Goal: Information Seeking & Learning: Learn about a topic

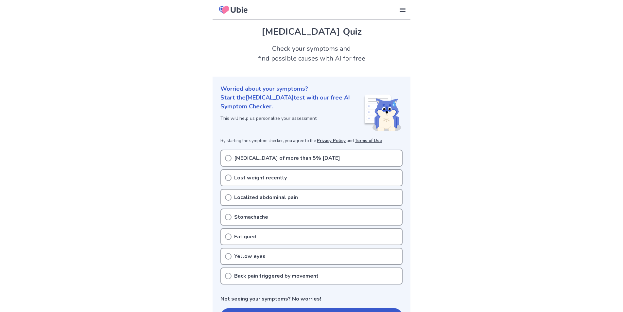
click at [227, 199] on icon at bounding box center [228, 197] width 7 height 7
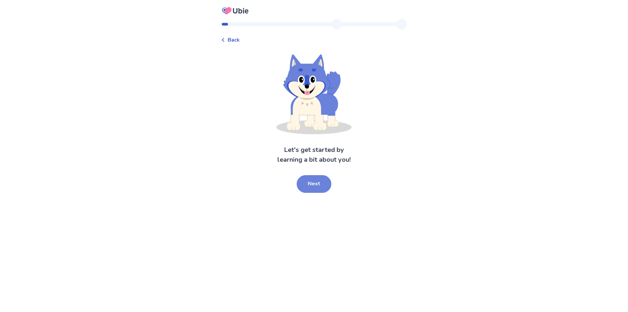
click at [325, 188] on button "Next" at bounding box center [314, 184] width 35 height 18
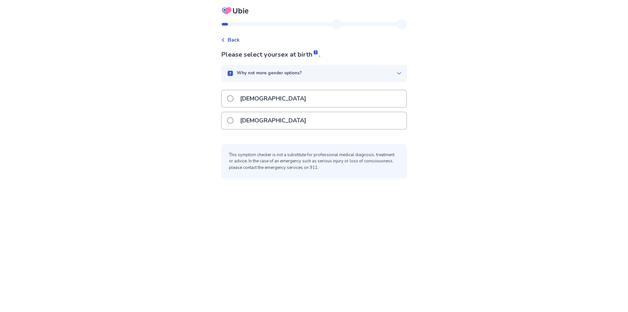
click at [234, 121] on span at bounding box center [230, 120] width 7 height 7
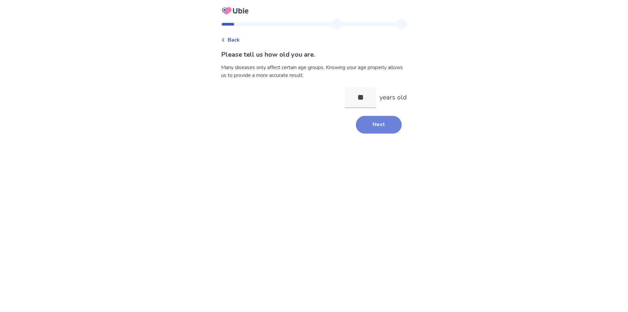
type input "**"
click at [391, 123] on button "Next" at bounding box center [379, 125] width 46 height 18
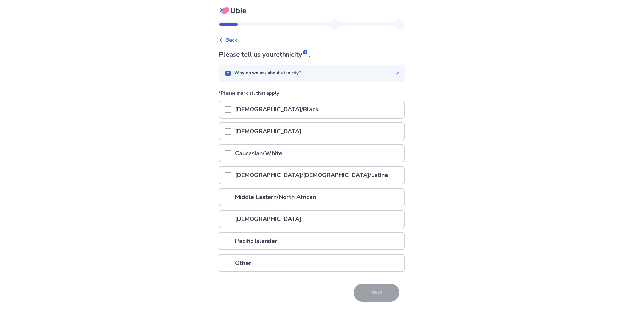
click at [230, 154] on span at bounding box center [228, 153] width 7 height 7
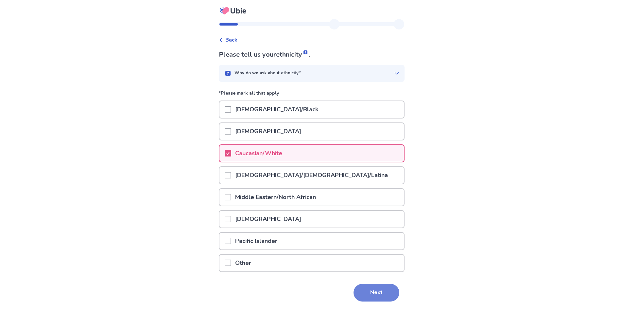
click at [373, 293] on button "Next" at bounding box center [377, 293] width 46 height 18
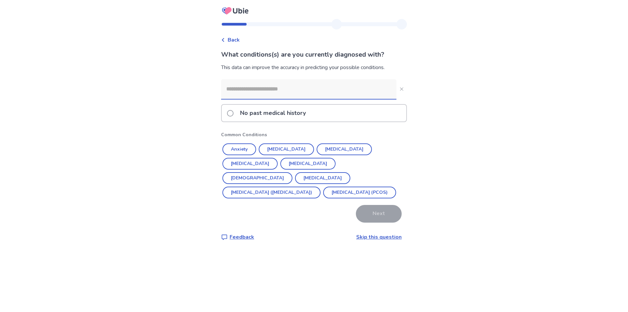
click at [233, 114] on span at bounding box center [230, 113] width 7 height 7
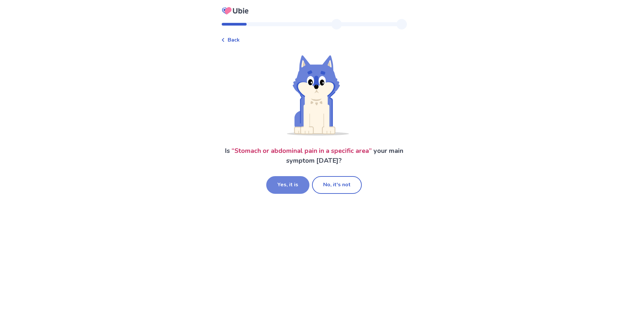
click at [287, 184] on button "Yes, it is" at bounding box center [287, 185] width 43 height 18
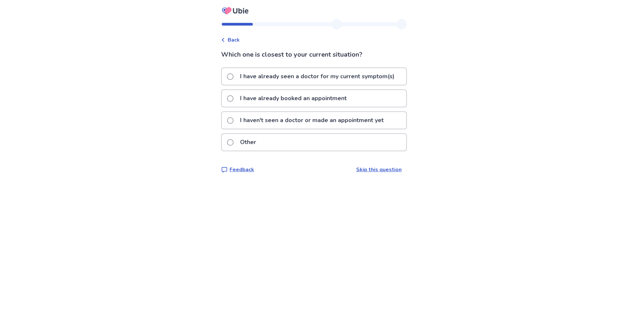
click at [234, 99] on span at bounding box center [230, 98] width 7 height 7
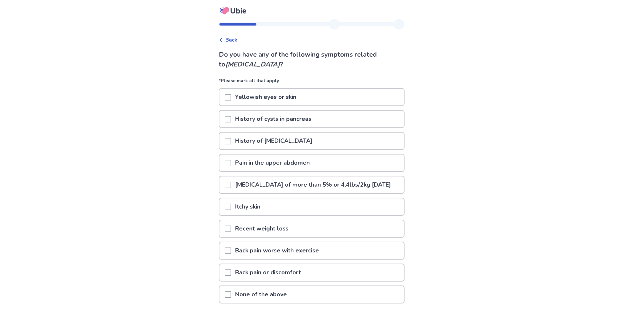
drag, startPoint x: 230, startPoint y: 163, endPoint x: 358, endPoint y: 207, distance: 134.9
click at [231, 162] on span at bounding box center [228, 163] width 7 height 7
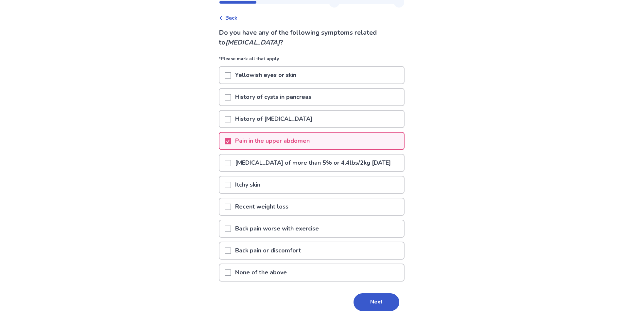
scroll to position [33, 0]
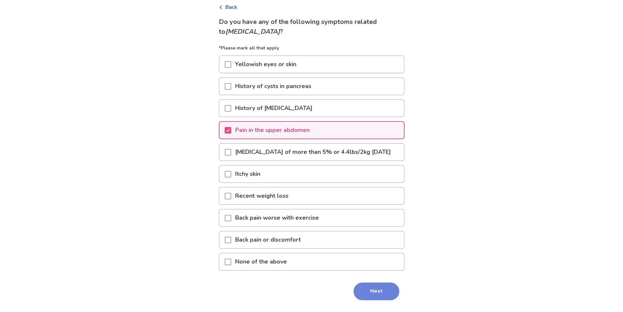
click at [382, 297] on button "Next" at bounding box center [377, 291] width 46 height 18
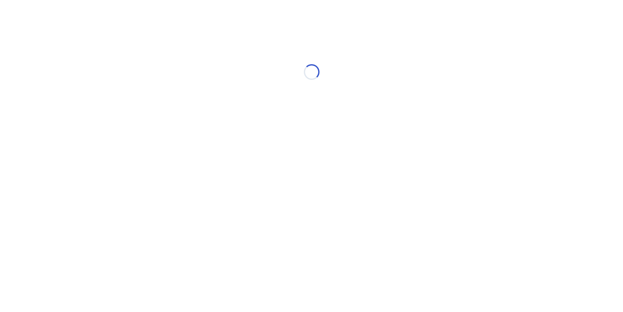
scroll to position [0, 0]
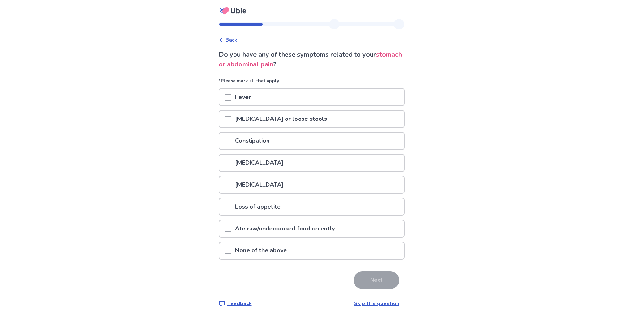
click at [230, 118] on span at bounding box center [228, 119] width 7 height 7
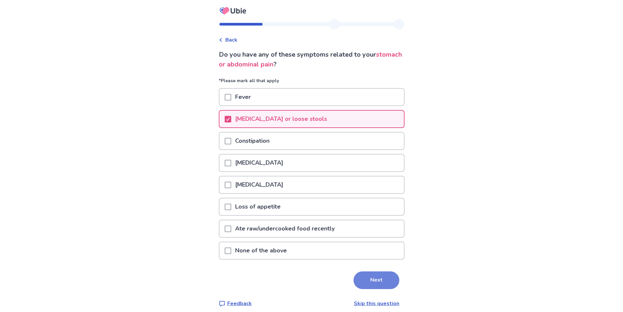
click at [385, 280] on button "Next" at bounding box center [377, 280] width 46 height 18
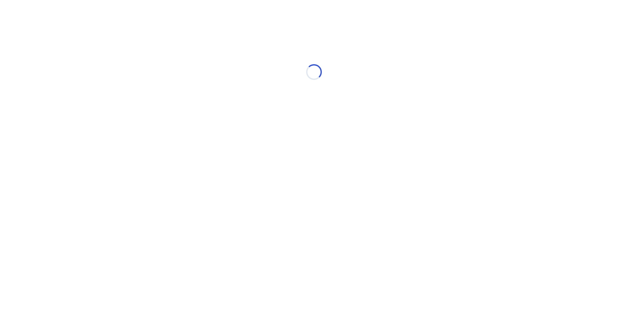
select select "*"
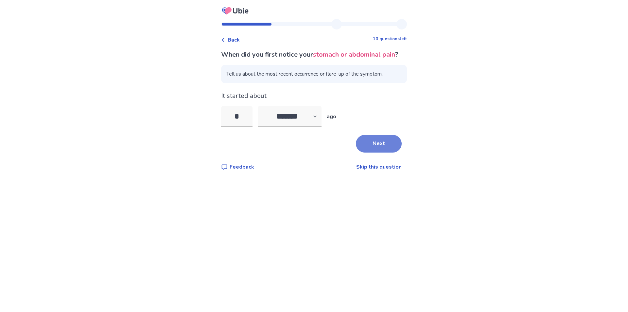
type input "*"
click at [380, 151] on button "Next" at bounding box center [379, 144] width 46 height 18
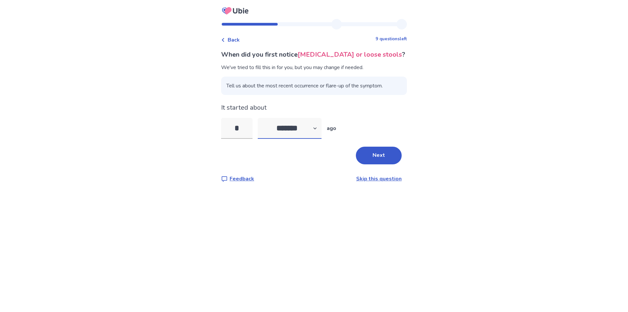
click at [313, 125] on select "******* ****** ******* ******** *******" at bounding box center [290, 128] width 64 height 21
select select "*"
click at [262, 118] on select "******* ****** ******* ******** *******" at bounding box center [290, 128] width 64 height 21
click at [250, 131] on input "*" at bounding box center [236, 128] width 31 height 21
type input "*"
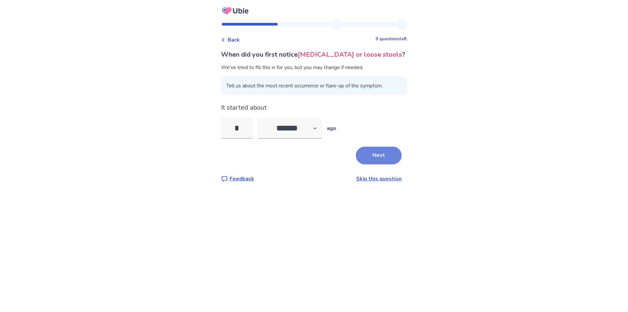
click at [373, 152] on button "Next" at bounding box center [379, 156] width 46 height 18
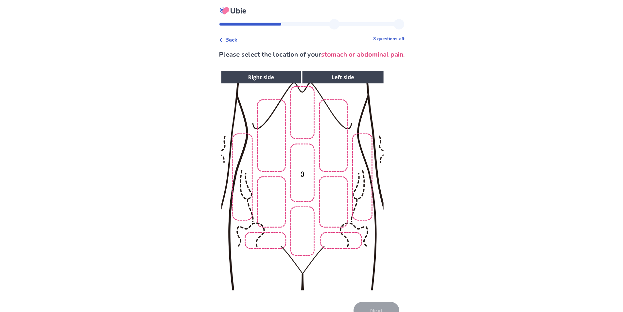
click at [301, 132] on img at bounding box center [302, 180] width 334 height 226
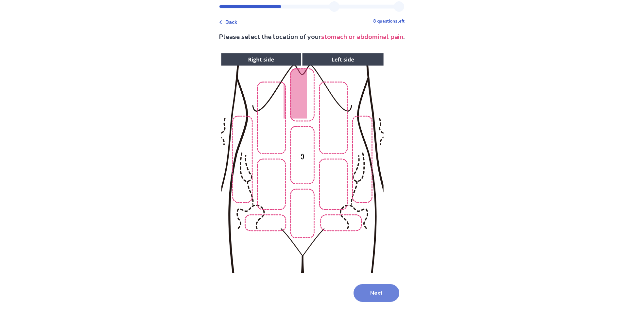
scroll to position [33, 0]
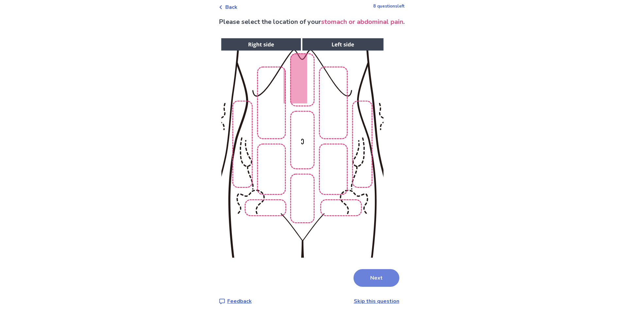
click at [375, 275] on button "Next" at bounding box center [377, 278] width 46 height 18
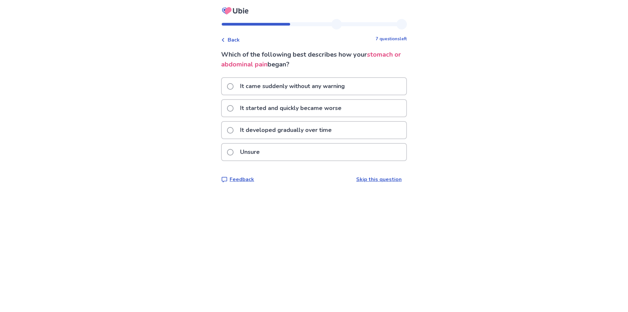
click at [234, 84] on span at bounding box center [230, 86] width 7 height 7
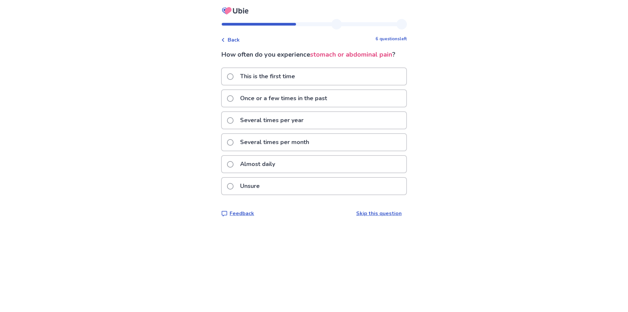
click at [234, 75] on span at bounding box center [230, 76] width 7 height 7
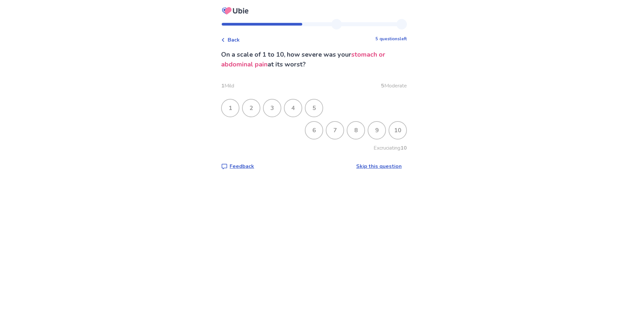
click at [274, 107] on div "3" at bounding box center [272, 107] width 17 height 17
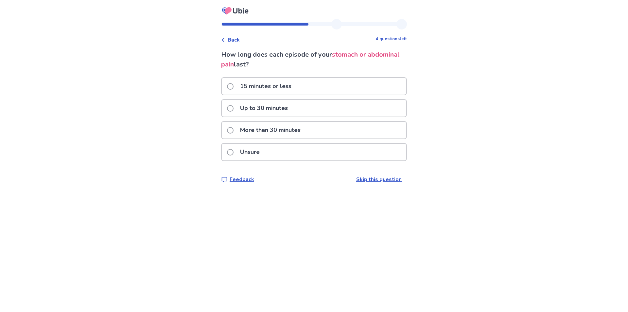
click at [234, 85] on span at bounding box center [230, 86] width 7 height 7
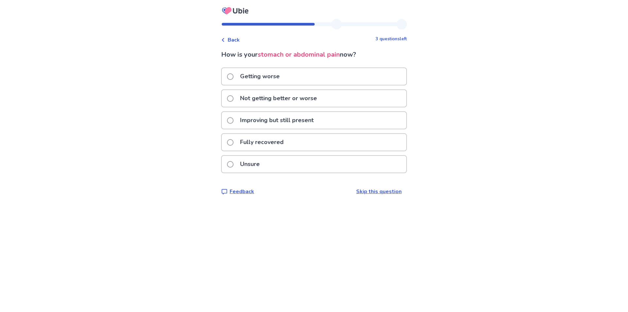
click at [234, 120] on span at bounding box center [230, 120] width 7 height 7
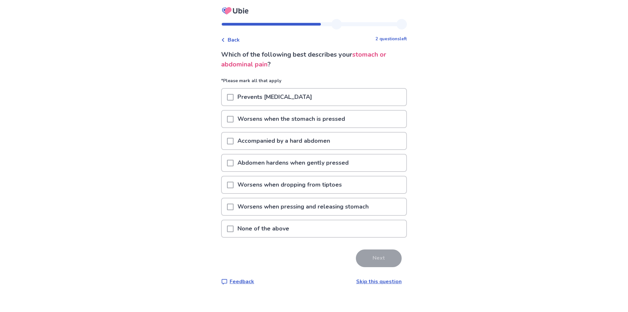
click at [232, 143] on span at bounding box center [230, 141] width 7 height 7
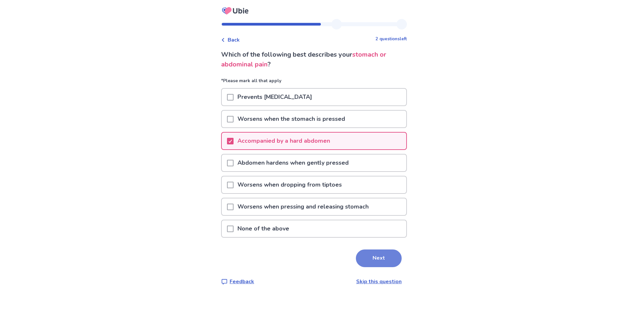
click at [387, 262] on button "Next" at bounding box center [379, 258] width 46 height 18
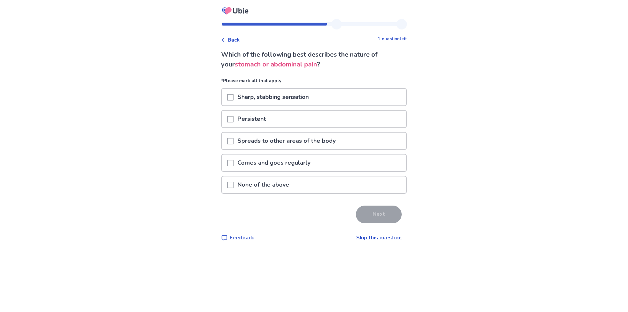
click at [229, 165] on div "Comes and goes regularly" at bounding box center [314, 162] width 185 height 17
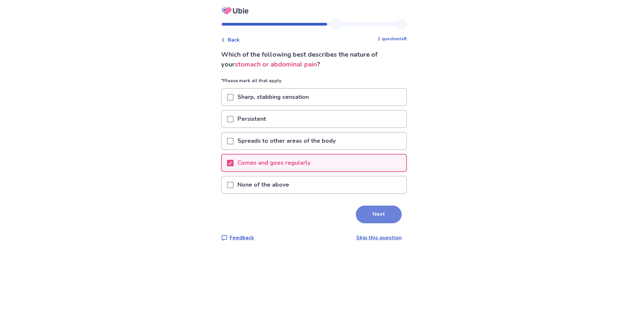
click at [369, 218] on button "Next" at bounding box center [379, 215] width 46 height 18
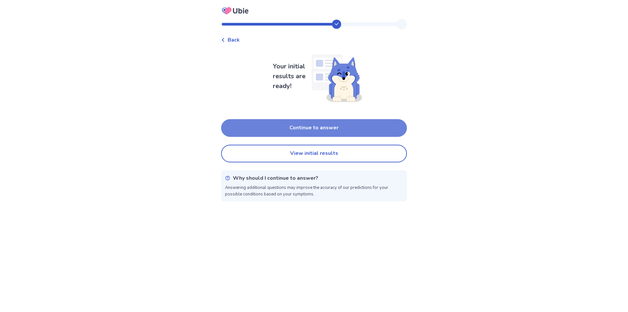
click at [279, 123] on button "Continue to answer" at bounding box center [314, 128] width 186 height 18
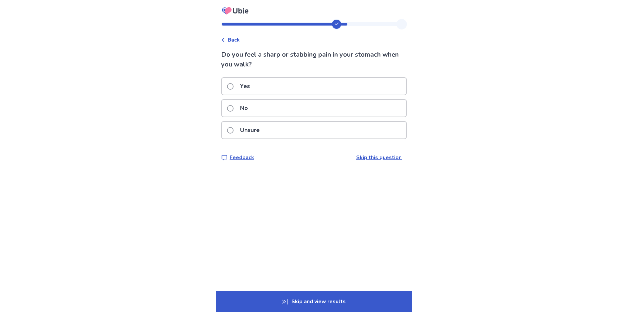
click at [234, 109] on span at bounding box center [230, 108] width 7 height 7
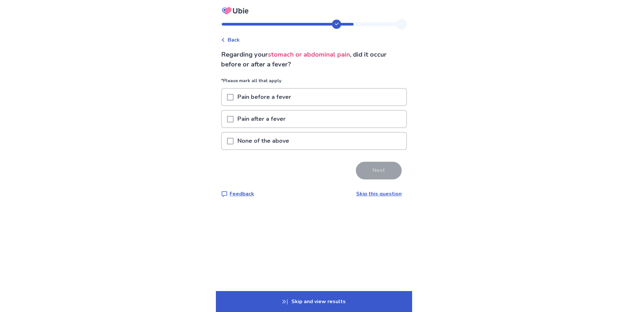
click at [234, 141] on span at bounding box center [230, 141] width 7 height 7
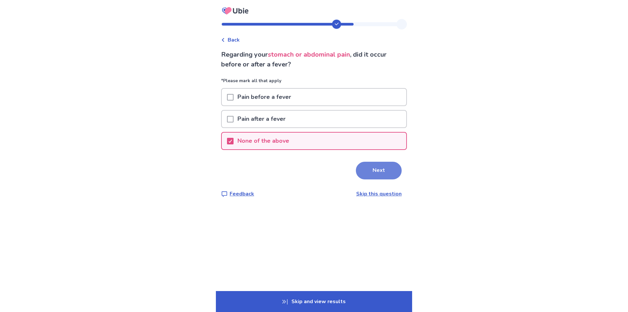
click at [384, 168] on button "Next" at bounding box center [379, 171] width 46 height 18
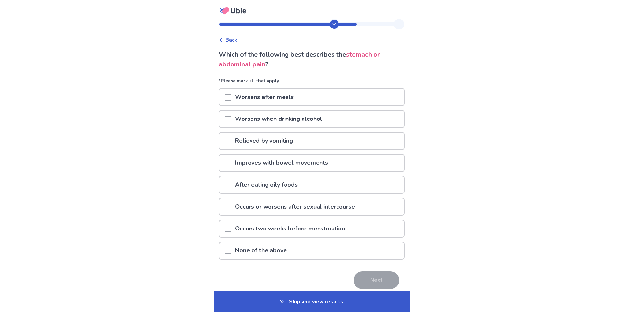
click at [231, 249] on span at bounding box center [228, 250] width 7 height 7
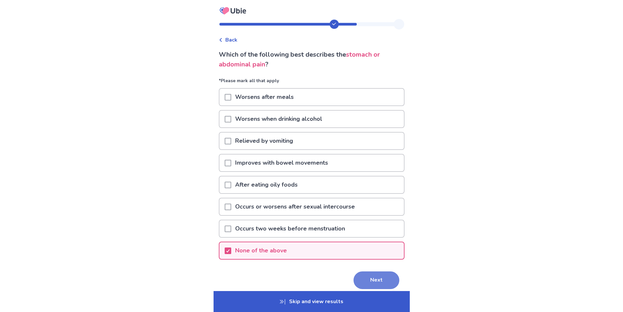
click at [381, 278] on button "Next" at bounding box center [377, 280] width 46 height 18
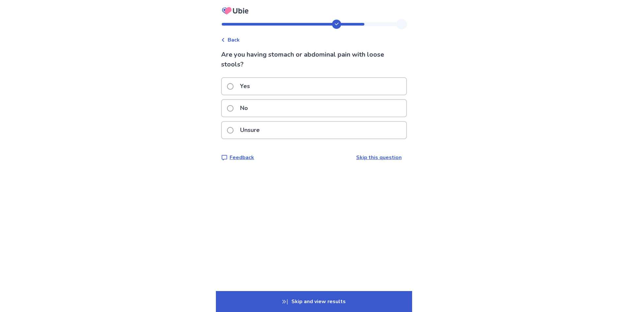
click at [234, 89] on span at bounding box center [230, 86] width 7 height 7
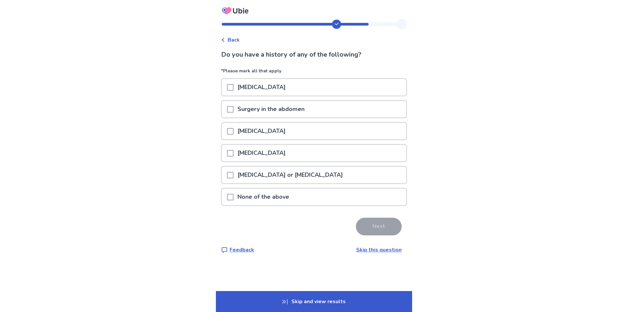
click at [234, 196] on span at bounding box center [230, 197] width 7 height 7
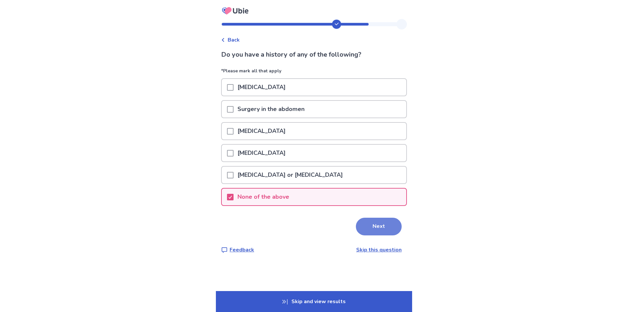
click at [366, 219] on button "Next" at bounding box center [379, 227] width 46 height 18
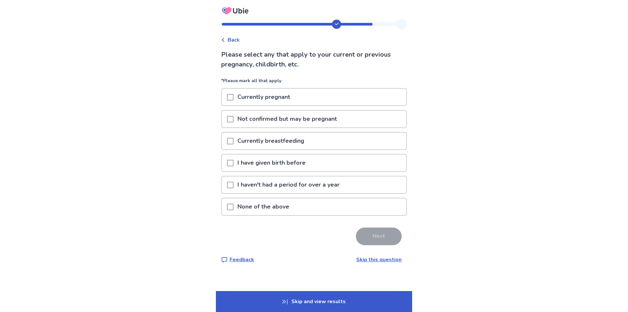
click at [232, 164] on span at bounding box center [230, 163] width 7 height 7
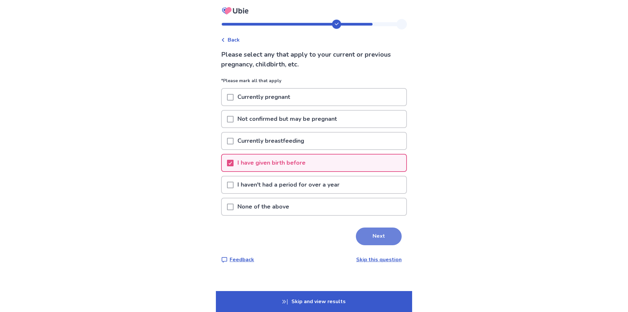
click at [360, 238] on button "Next" at bounding box center [379, 236] width 46 height 18
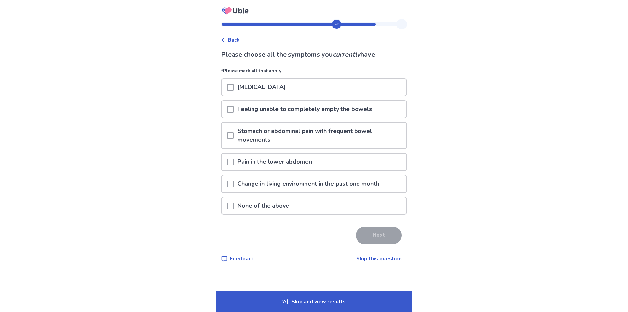
click at [227, 203] on div "None of the above" at bounding box center [314, 205] width 185 height 17
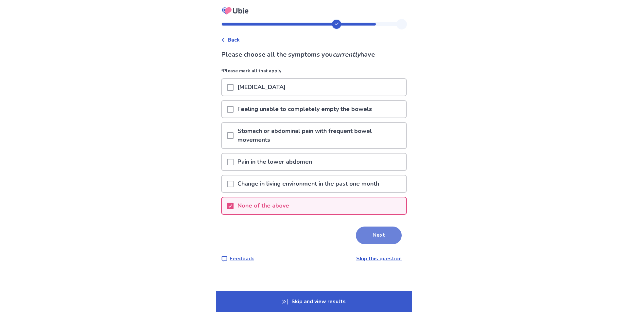
click at [378, 230] on button "Next" at bounding box center [379, 235] width 46 height 18
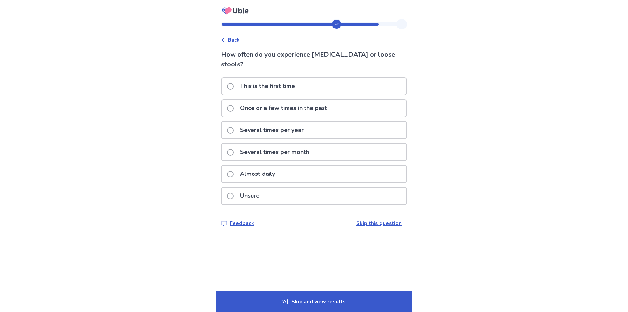
click at [234, 169] on label "Almost daily" at bounding box center [253, 174] width 52 height 17
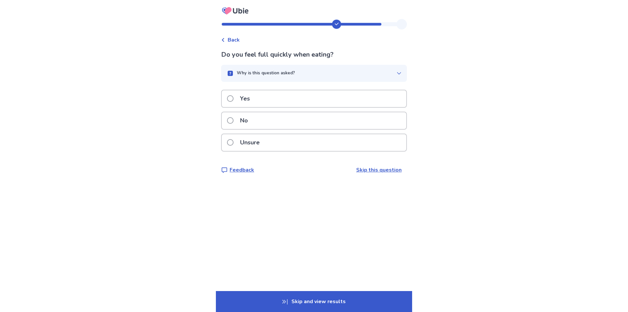
click at [233, 116] on label "No" at bounding box center [239, 120] width 25 height 17
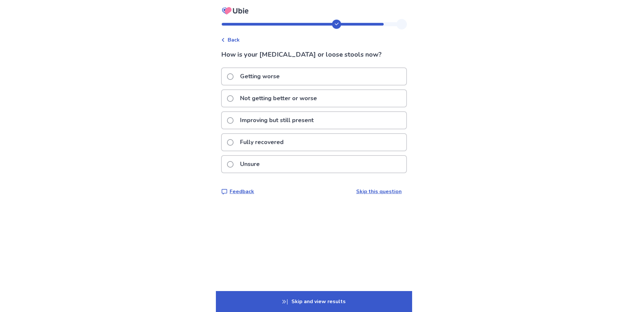
click at [234, 98] on span at bounding box center [230, 98] width 7 height 7
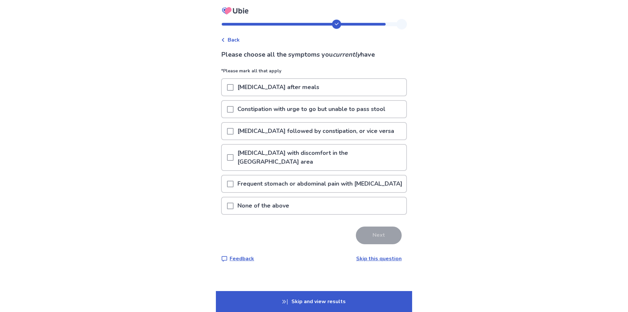
click at [315, 207] on div "None of the above" at bounding box center [314, 205] width 185 height 17
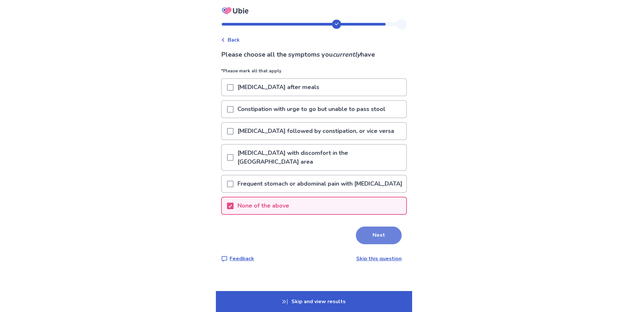
click at [367, 233] on button "Next" at bounding box center [379, 235] width 46 height 18
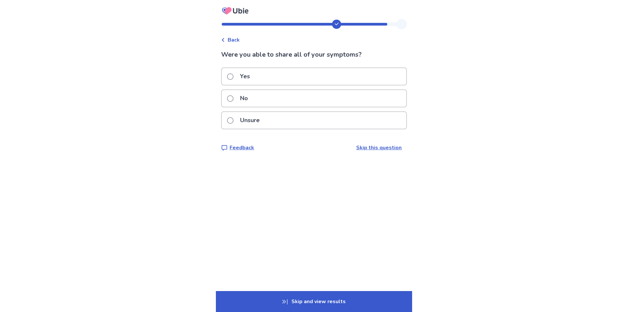
click at [235, 80] on label "Yes" at bounding box center [240, 76] width 27 height 17
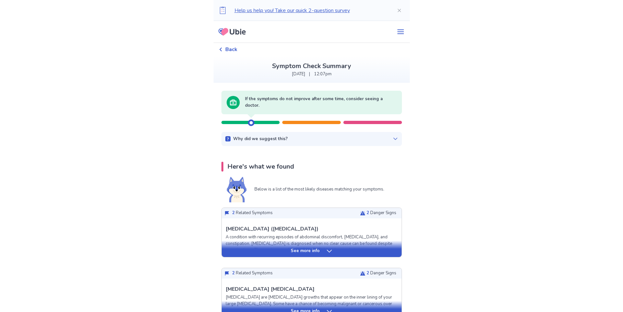
click at [393, 140] on icon at bounding box center [395, 138] width 5 height 5
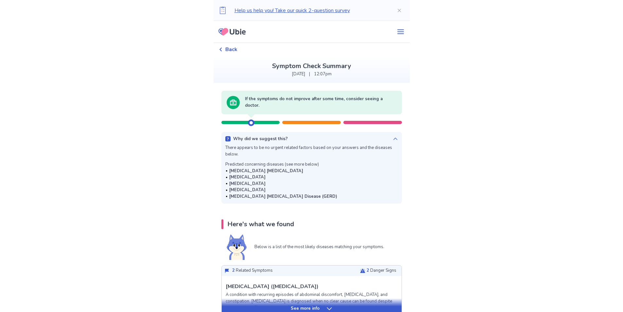
click at [393, 140] on icon at bounding box center [395, 138] width 5 height 5
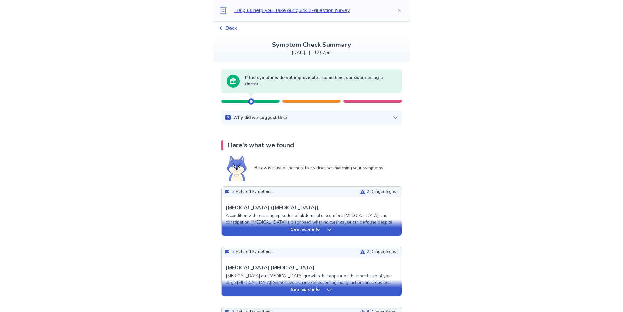
scroll to position [33, 0]
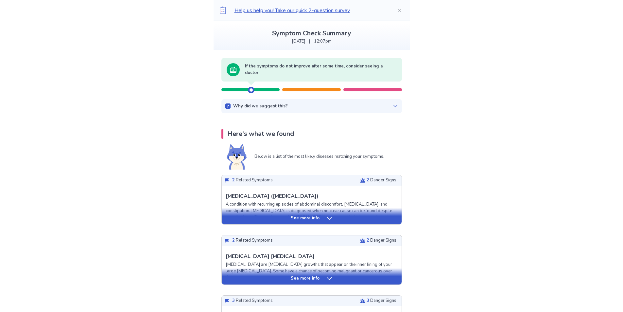
click at [316, 217] on p "See more info" at bounding box center [305, 218] width 29 height 7
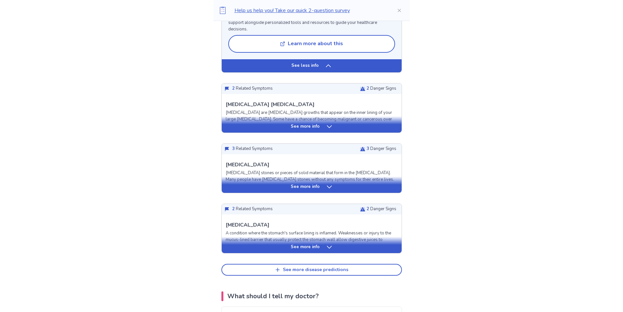
scroll to position [720, 0]
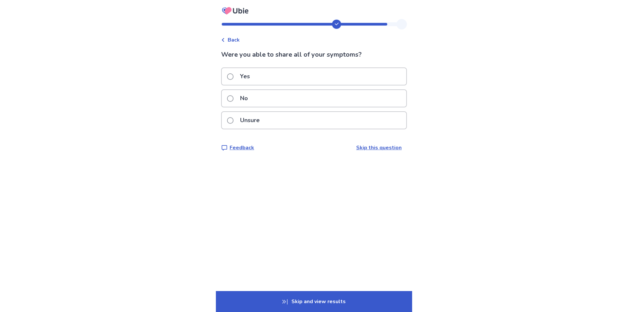
click at [229, 99] on div "No" at bounding box center [314, 98] width 185 height 17
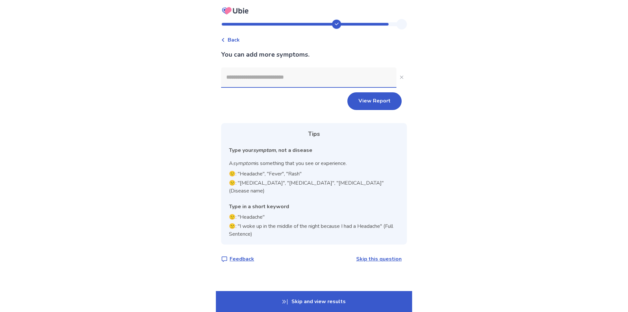
click at [241, 78] on input at bounding box center [308, 77] width 175 height 20
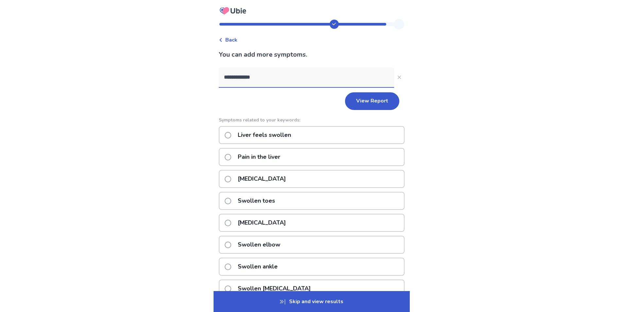
type input "**********"
click at [230, 136] on span at bounding box center [228, 135] width 7 height 7
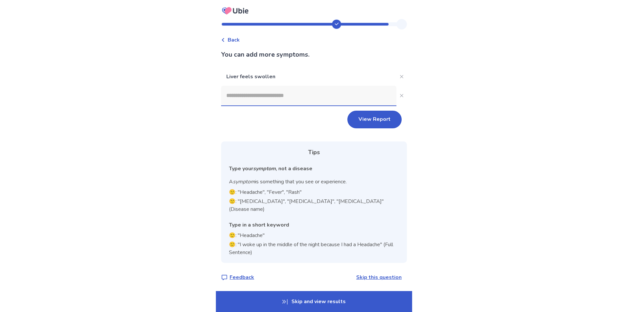
click at [245, 93] on input at bounding box center [308, 96] width 175 height 20
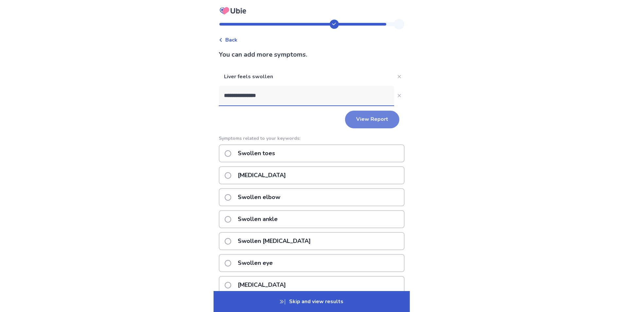
type input "**********"
click at [356, 116] on button "View Report" at bounding box center [372, 120] width 54 height 18
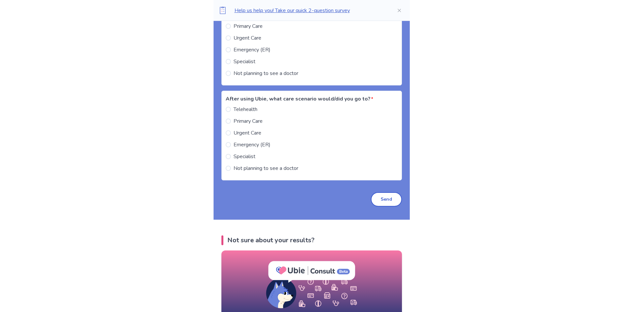
scroll to position [720, 0]
